Goal: Transaction & Acquisition: Purchase product/service

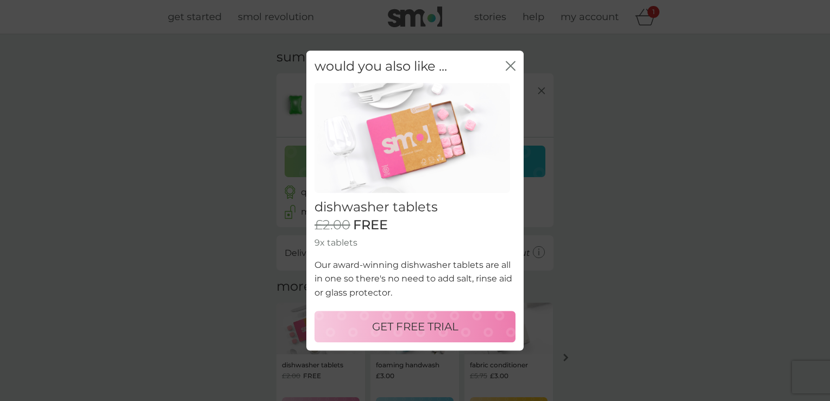
click at [445, 330] on p "GET FREE TRIAL" at bounding box center [415, 326] width 86 height 17
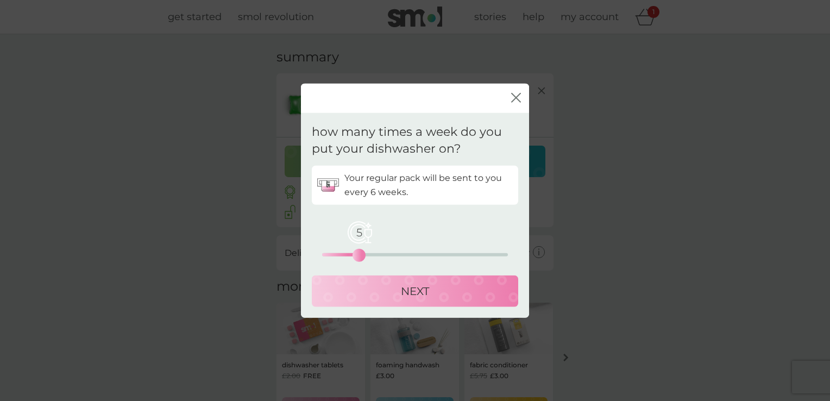
drag, startPoint x: 320, startPoint y: 254, endPoint x: 360, endPoint y: 254, distance: 40.8
click at [360, 254] on div "5" at bounding box center [359, 255] width 4 height 4
click at [399, 294] on div "NEXT" at bounding box center [415, 290] width 185 height 17
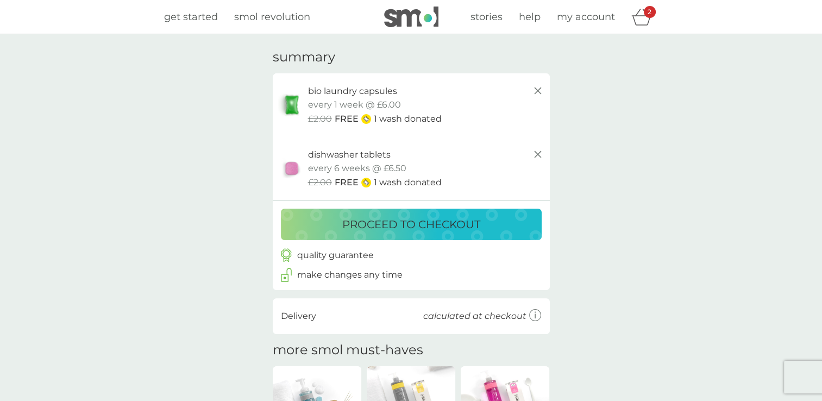
click at [435, 229] on p "proceed to checkout" at bounding box center [411, 224] width 138 height 17
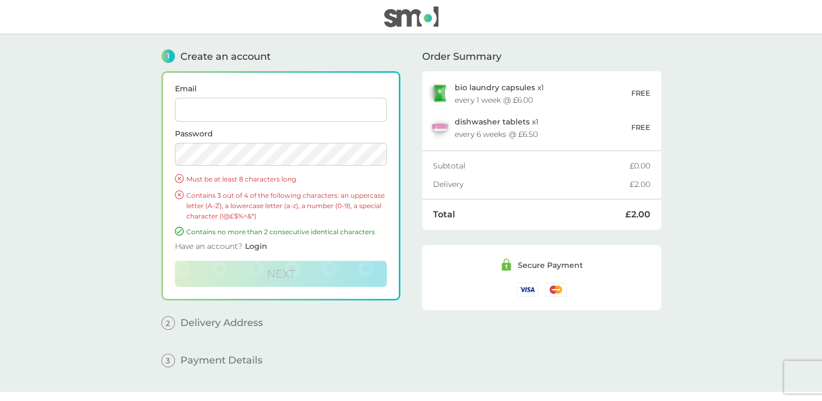
click at [246, 103] on input "Email" at bounding box center [281, 110] width 212 height 24
type input "[EMAIL_ADDRESS][DOMAIN_NAME]"
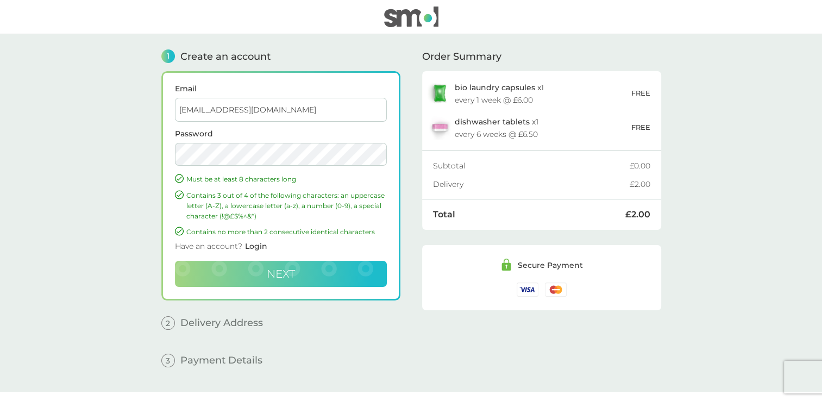
click at [254, 281] on button "Next" at bounding box center [281, 274] width 212 height 26
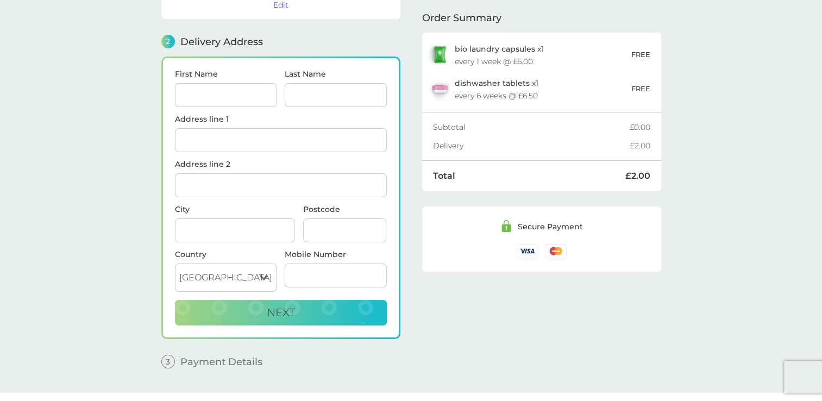
scroll to position [133, 0]
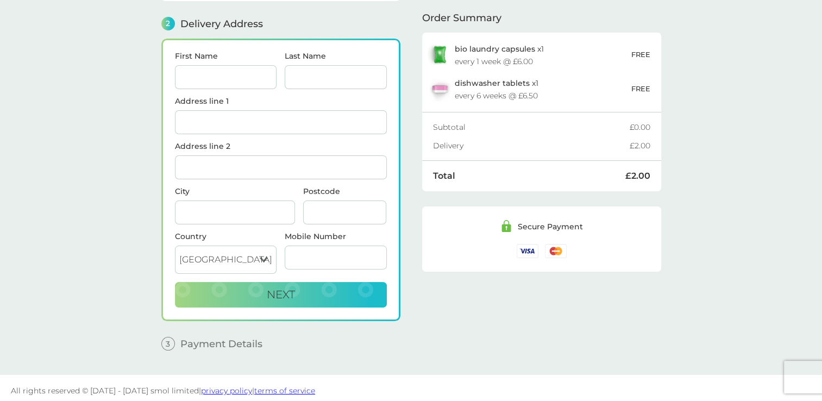
click at [642, 168] on div "Total £2.00" at bounding box center [541, 176] width 217 height 30
drag, startPoint x: 642, startPoint y: 168, endPoint x: 598, endPoint y: 173, distance: 43.7
click at [598, 173] on div "Total £2.00" at bounding box center [541, 176] width 217 height 30
click at [598, 173] on div "Total" at bounding box center [529, 176] width 192 height 9
click at [545, 147] on div "Delivery" at bounding box center [531, 146] width 197 height 8
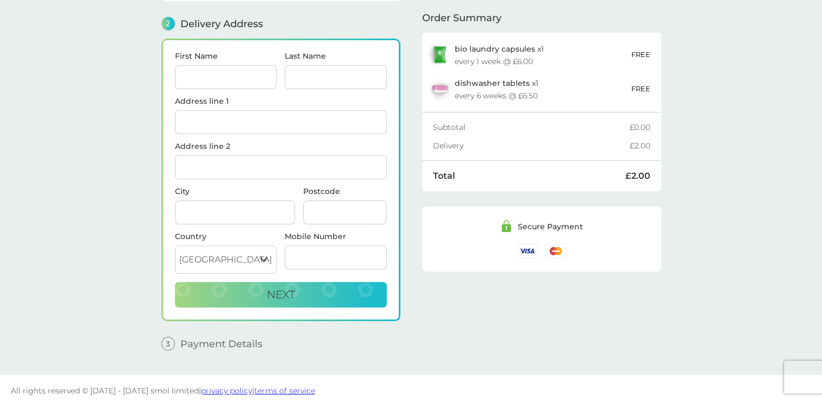
scroll to position [0, 0]
